Goal: Task Accomplishment & Management: Manage account settings

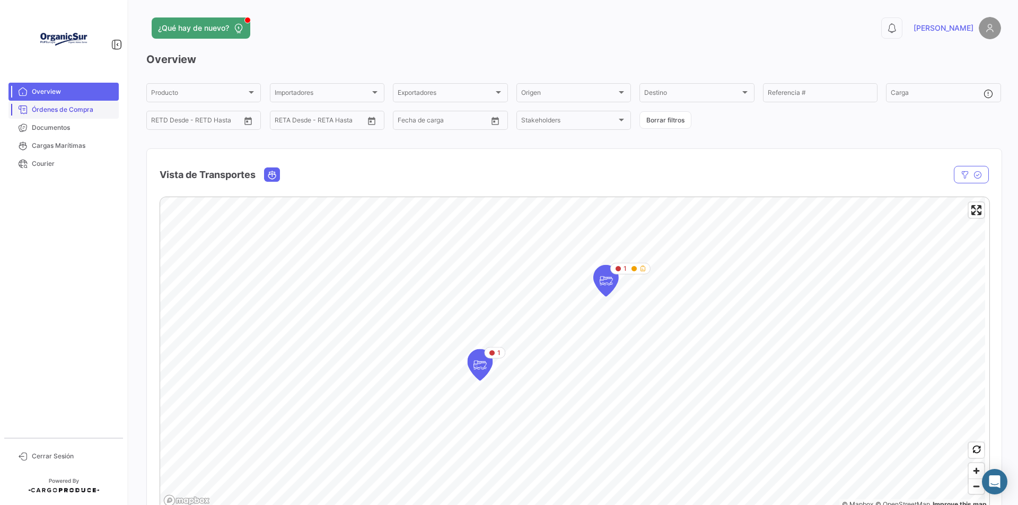
click at [81, 117] on link "Órdenes de Compra" at bounding box center [63, 110] width 110 height 18
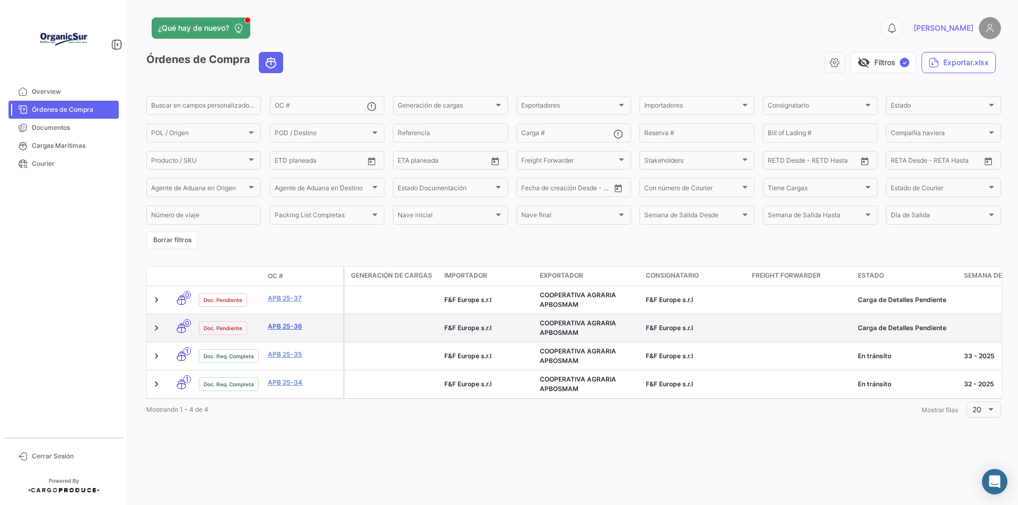
click at [280, 328] on link "APB 25-36" at bounding box center [303, 327] width 71 height 10
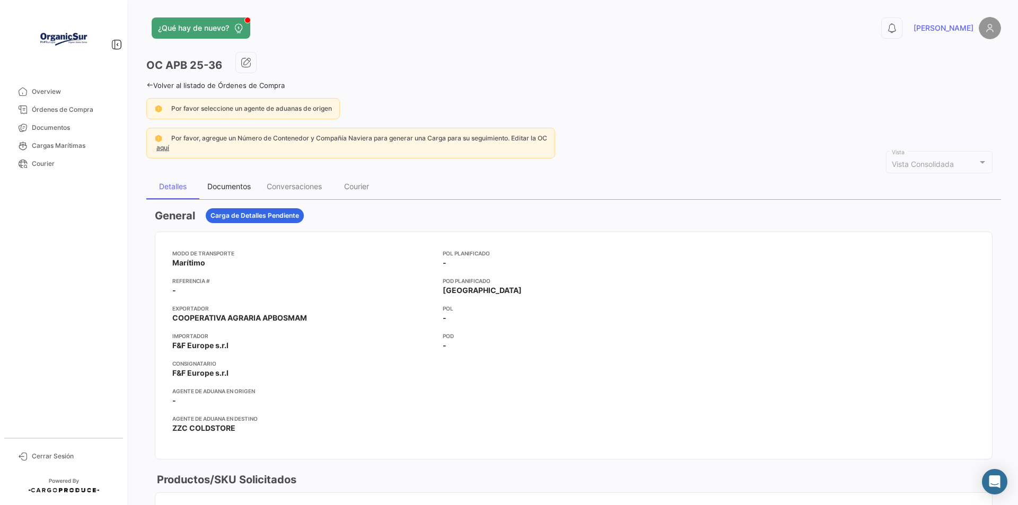
click at [231, 181] on div "Documentos" at bounding box center [228, 186] width 59 height 25
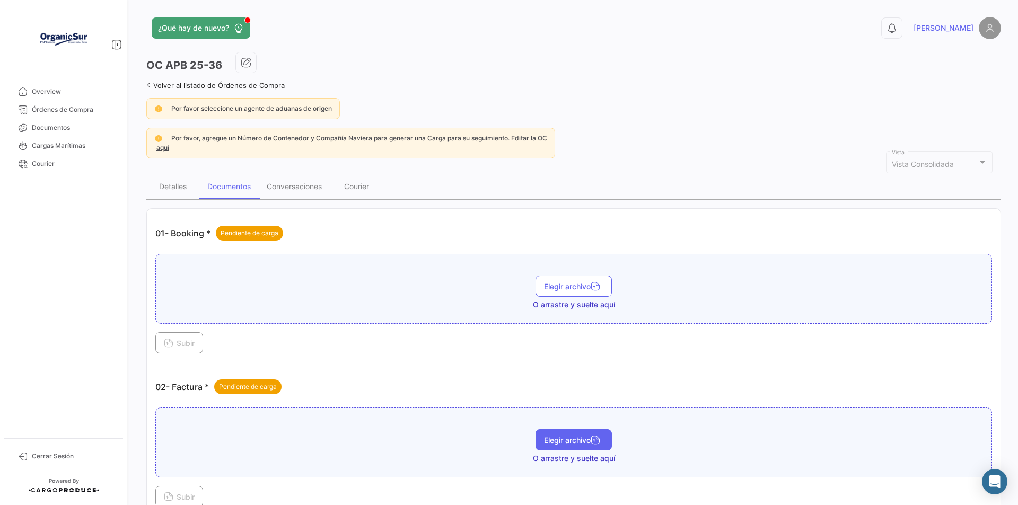
click at [579, 441] on span "Elegir archivo" at bounding box center [573, 440] width 59 height 9
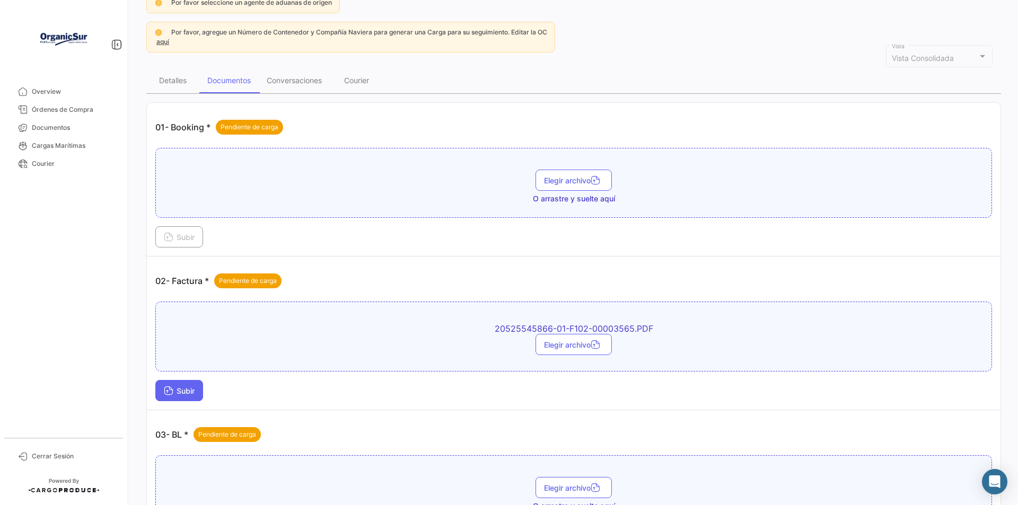
click at [182, 390] on span "Subir" at bounding box center [179, 391] width 31 height 9
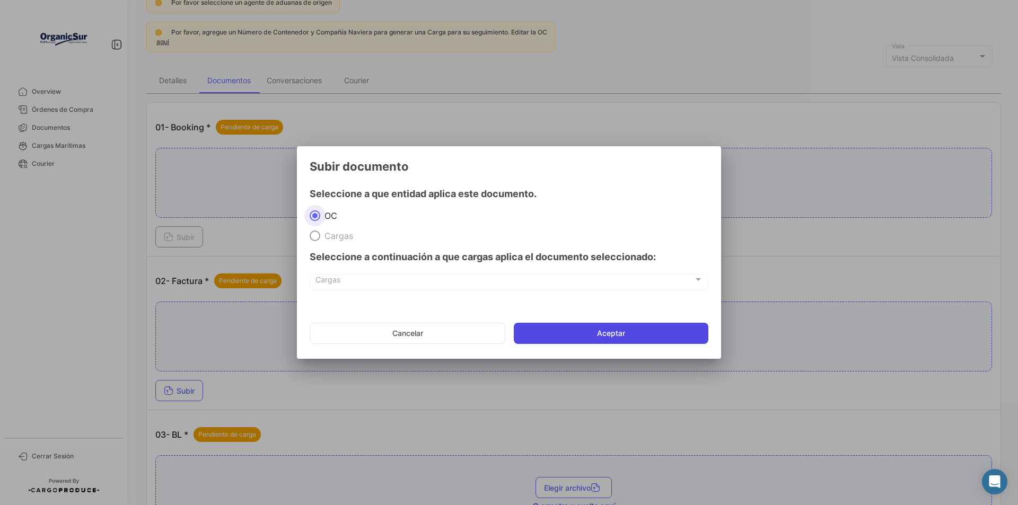
click at [557, 340] on button "Aceptar" at bounding box center [611, 333] width 195 height 21
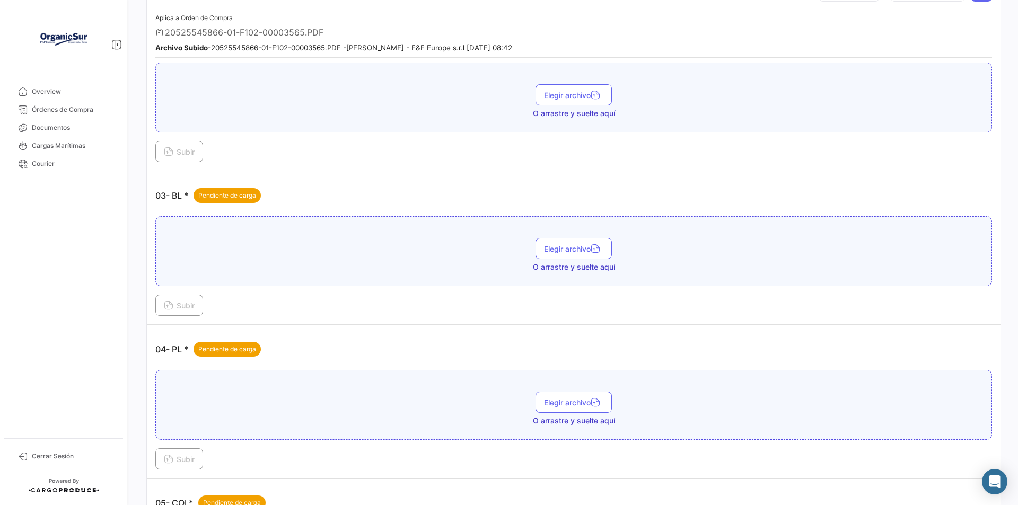
scroll to position [424, 0]
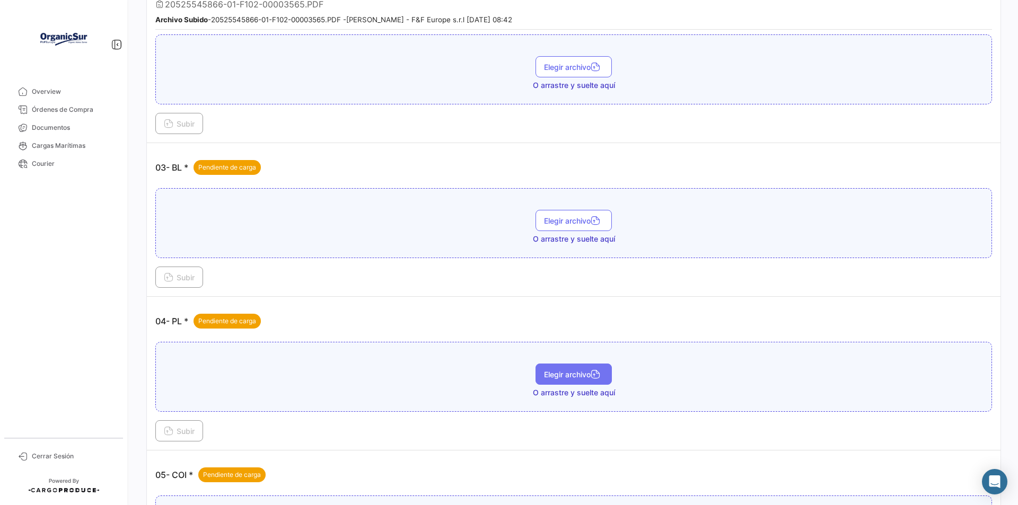
click at [568, 370] on span "Elegir archivo" at bounding box center [573, 374] width 59 height 9
click at [189, 426] on button "Subir" at bounding box center [179, 430] width 48 height 21
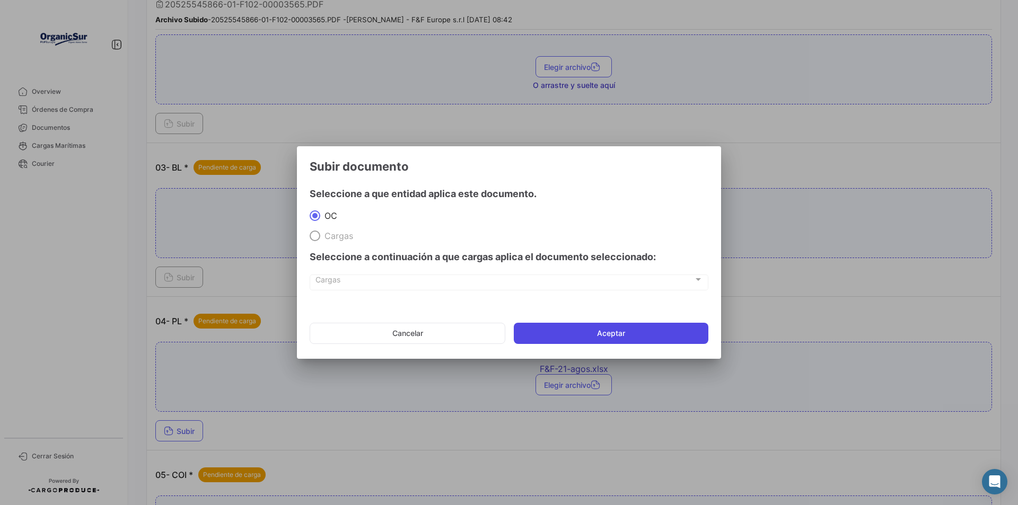
click at [550, 331] on button "Aceptar" at bounding box center [611, 333] width 195 height 21
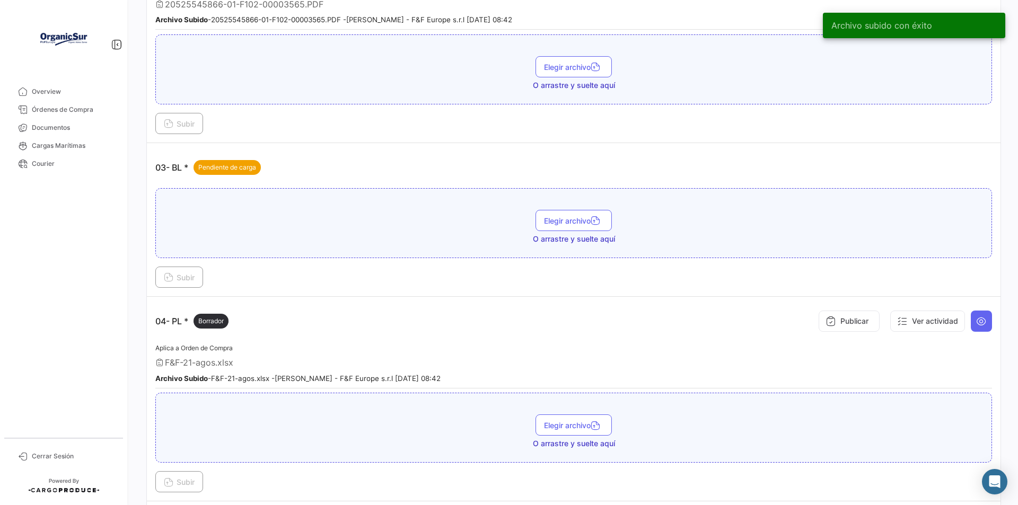
click at [47, 466] on div "Overview Órdenes de Compra Documentos Cargas Marítimas Courier Cerrar Sesión" at bounding box center [63, 252] width 127 height 505
click at [51, 460] on span "Cerrar Sesión" at bounding box center [73, 457] width 83 height 10
